Goal: Task Accomplishment & Management: Complete application form

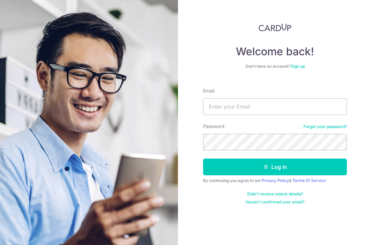
click at [273, 104] on input "Email" at bounding box center [275, 106] width 144 height 17
type input "Zjunyi79@yahoo.com.sg"
click at [275, 167] on button "Log in" at bounding box center [275, 166] width 144 height 17
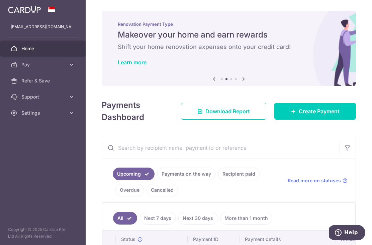
click at [0, 0] on icon "button" at bounding box center [0, 0] width 0 height 0
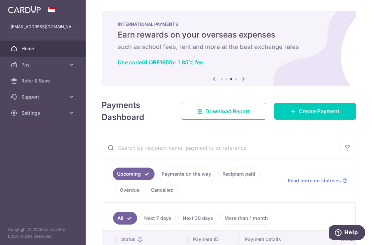
click at [71, 63] on icon at bounding box center [71, 64] width 7 height 7
click at [71, 66] on icon at bounding box center [71, 64] width 7 height 7
click at [72, 96] on icon at bounding box center [71, 96] width 7 height 7
click at [74, 95] on icon at bounding box center [71, 96] width 7 height 7
click at [74, 115] on icon at bounding box center [71, 112] width 7 height 7
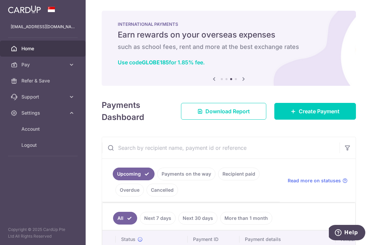
click at [73, 114] on icon at bounding box center [71, 112] width 7 height 7
click at [68, 64] on icon at bounding box center [71, 64] width 7 height 7
click at [74, 66] on icon at bounding box center [71, 64] width 7 height 7
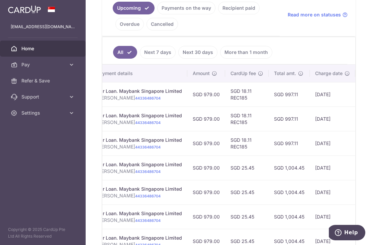
scroll to position [0, 148]
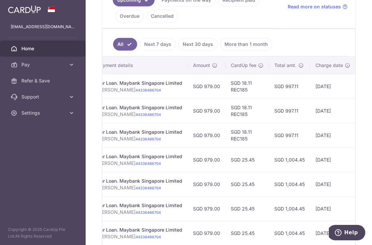
click at [60, 64] on span "Pay" at bounding box center [43, 64] width 44 height 7
click at [35, 82] on span "Payments" at bounding box center [43, 80] width 44 height 7
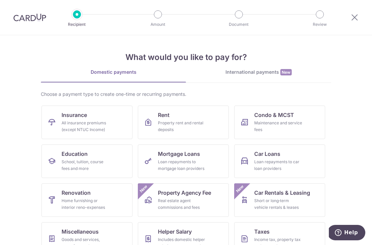
click at [287, 121] on div "Maintenance and service fees" at bounding box center [278, 125] width 48 height 13
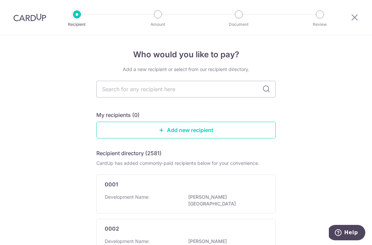
click at [265, 87] on input "text" at bounding box center [185, 89] width 179 height 17
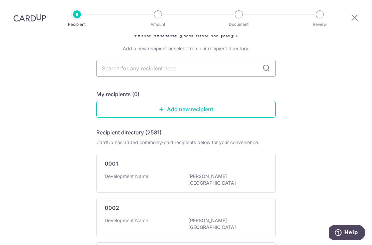
scroll to position [17, 0]
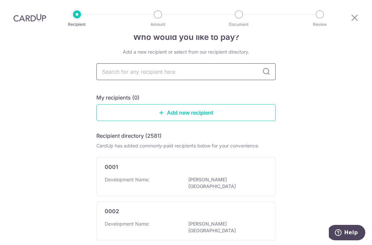
click at [162, 63] on input "text" at bounding box center [185, 71] width 179 height 17
type input "La fiesta"
click at [268, 68] on icon at bounding box center [266, 72] width 8 height 8
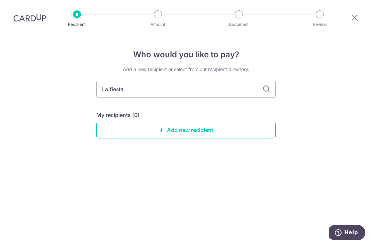
scroll to position [0, 0]
click at [265, 81] on input "La fiesta" at bounding box center [185, 89] width 179 height 17
click at [309, 76] on div "Who would you like to pay? Add a new recipient or select from our recipient dir…" at bounding box center [186, 139] width 372 height 209
click at [224, 121] on link "Add new recipient" at bounding box center [185, 129] width 179 height 17
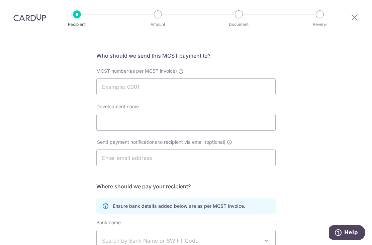
scroll to position [39, 0]
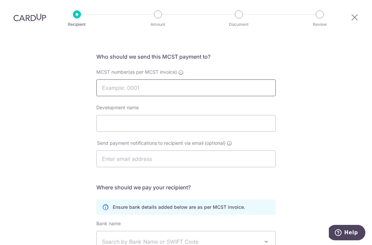
click at [115, 92] on input "MCST number(as per MCST invoice)" at bounding box center [185, 87] width 179 height 17
type input "4463"
click at [329, 64] on div "Who would you like to pay? Your recipient does not need a CardUp account to rec…" at bounding box center [186, 173] width 372 height 354
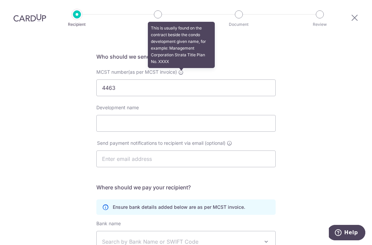
click at [179, 70] on icon at bounding box center [180, 72] width 5 height 5
click at [179, 79] on input "4463" at bounding box center [185, 87] width 179 height 17
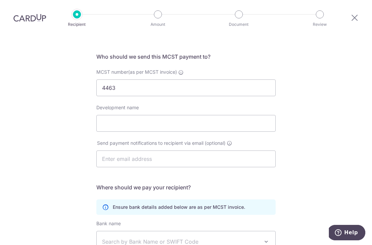
click at [319, 53] on div "Who would you like to pay? Your recipient does not need a CardUp account to rec…" at bounding box center [186, 173] width 372 height 354
click at [130, 115] on input "Development name" at bounding box center [185, 123] width 179 height 17
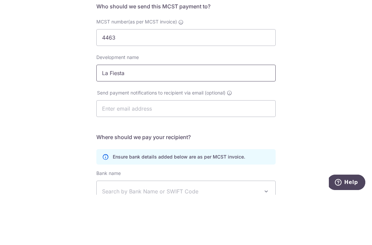
type input "La Fiesta"
click at [339, 66] on div "Who would you like to pay? Your recipient does not need a CardUp account to rec…" at bounding box center [186, 173] width 372 height 354
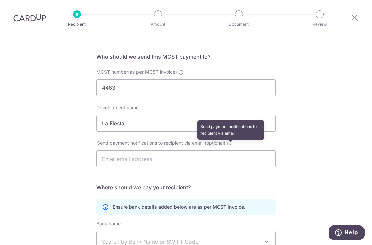
click at [230, 140] on icon at bounding box center [229, 142] width 5 height 5
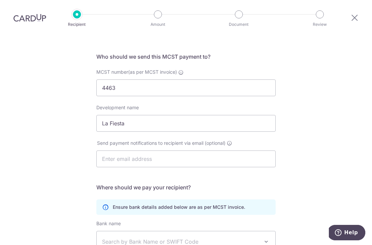
click at [312, 145] on div "Who would you like to pay? Your recipient does not need a CardUp account to rec…" at bounding box center [186, 173] width 372 height 354
click at [114, 150] on input "text" at bounding box center [185, 158] width 179 height 17
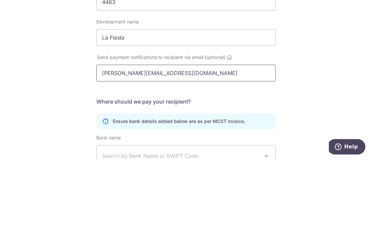
type input "[PERSON_NAME][EMAIL_ADDRESS][DOMAIN_NAME]"
click at [342, 79] on div "Who would you like to pay? Your recipient does not need a CardUp account to rec…" at bounding box center [186, 173] width 372 height 354
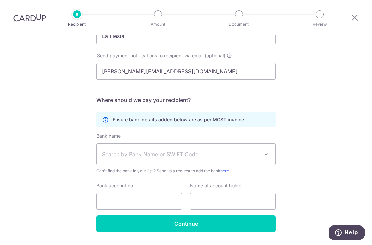
scroll to position [126, 0]
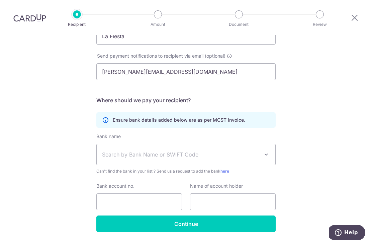
click at [266, 150] on span at bounding box center [266, 154] width 8 height 8
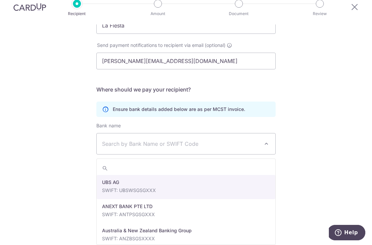
click at [161, 139] on span "Search by Bank Name or SWIFT Code" at bounding box center [180, 143] width 157 height 8
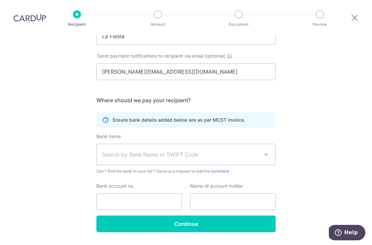
click at [206, 144] on span "Search by Bank Name or SWIFT Code" at bounding box center [186, 154] width 179 height 21
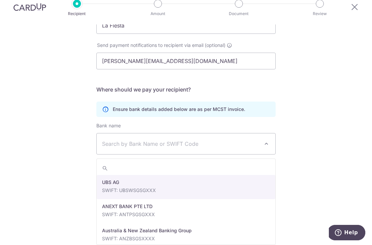
click at [173, 161] on input "search" at bounding box center [186, 167] width 179 height 13
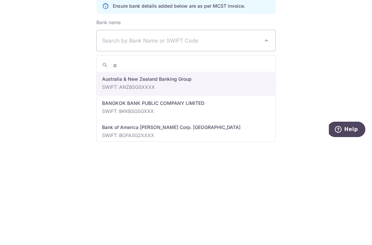
type input "oc"
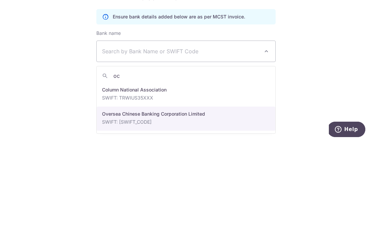
select select "12"
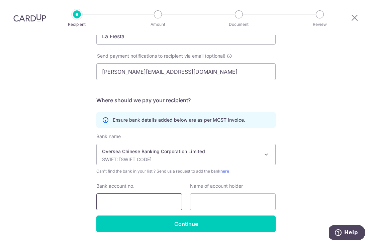
click at [115, 193] on input "Bank account no." at bounding box center [139, 201] width 86 height 17
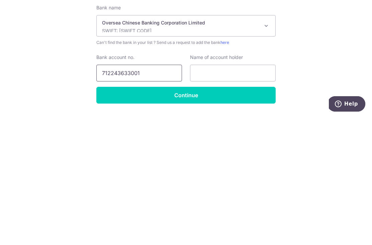
type input "712243633001"
click at [311, 52] on div "Who would you like to pay? Your recipient does not need a CardUp account to rec…" at bounding box center [186, 86] width 372 height 354
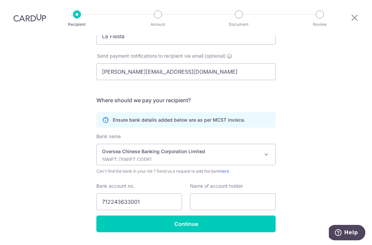
click at [224, 215] on input "Continue" at bounding box center [185, 223] width 179 height 17
